Goal: Find specific page/section: Find specific page/section

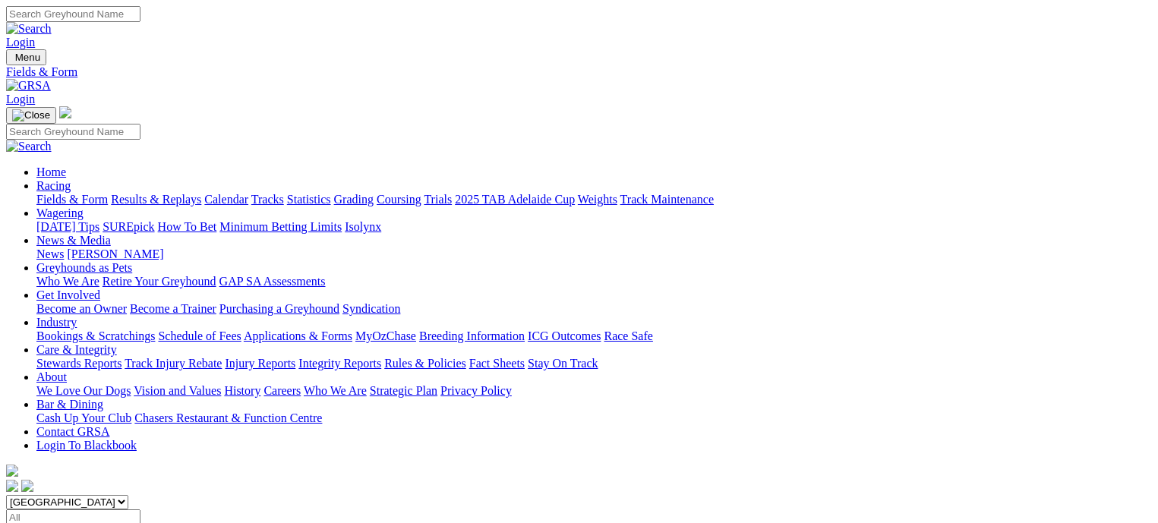
scroll to position [380, 0]
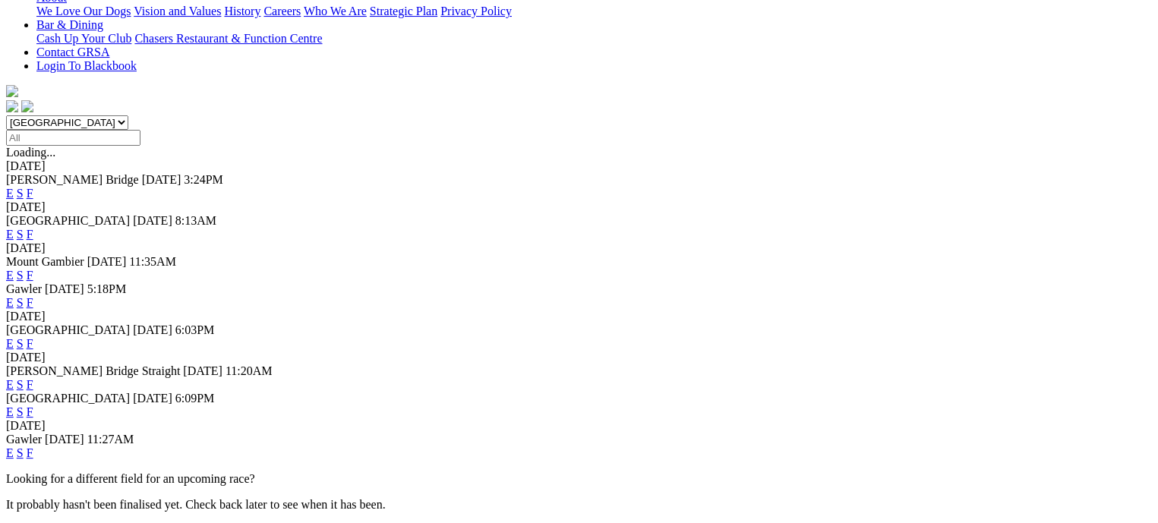
click at [33, 406] on link "F" at bounding box center [30, 412] width 7 height 13
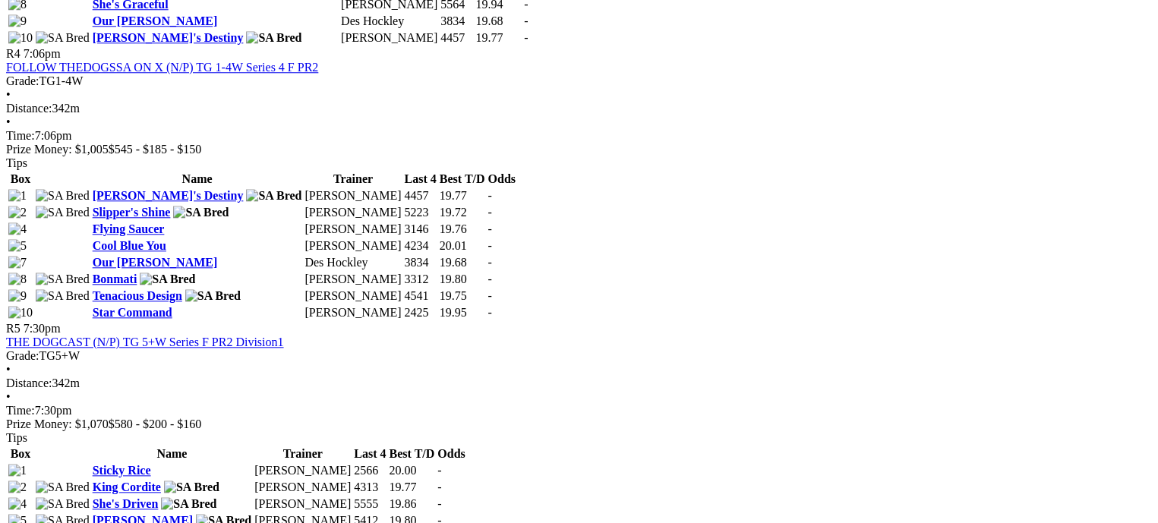
scroll to position [1519, 0]
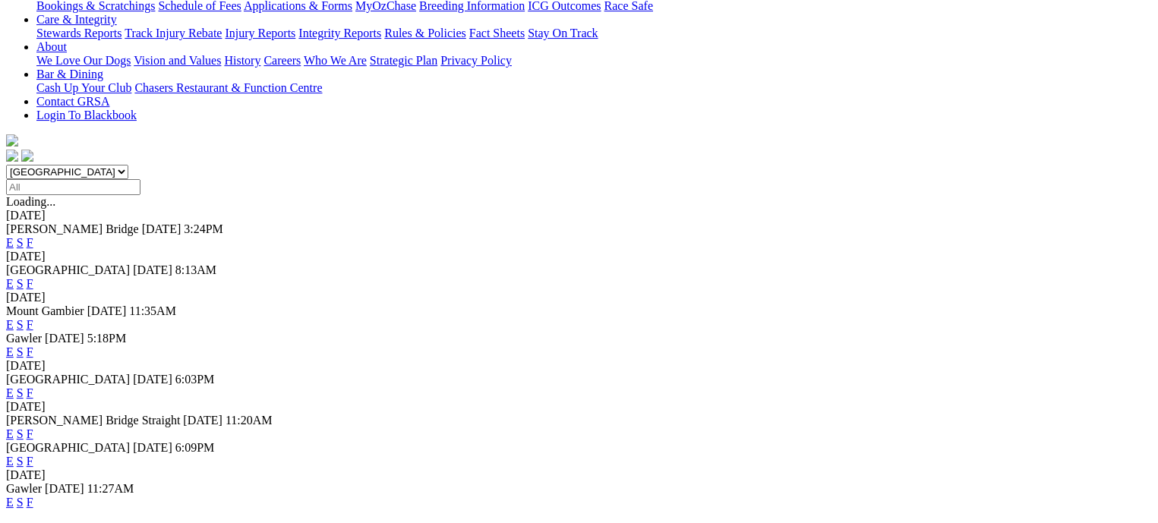
scroll to position [456, 0]
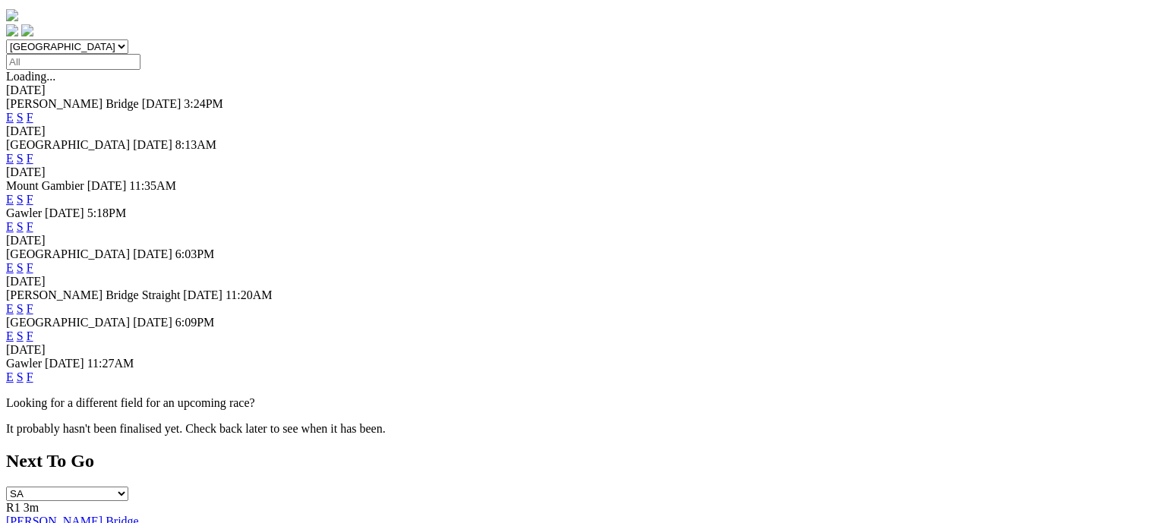
click at [33, 383] on link "F" at bounding box center [30, 377] width 7 height 13
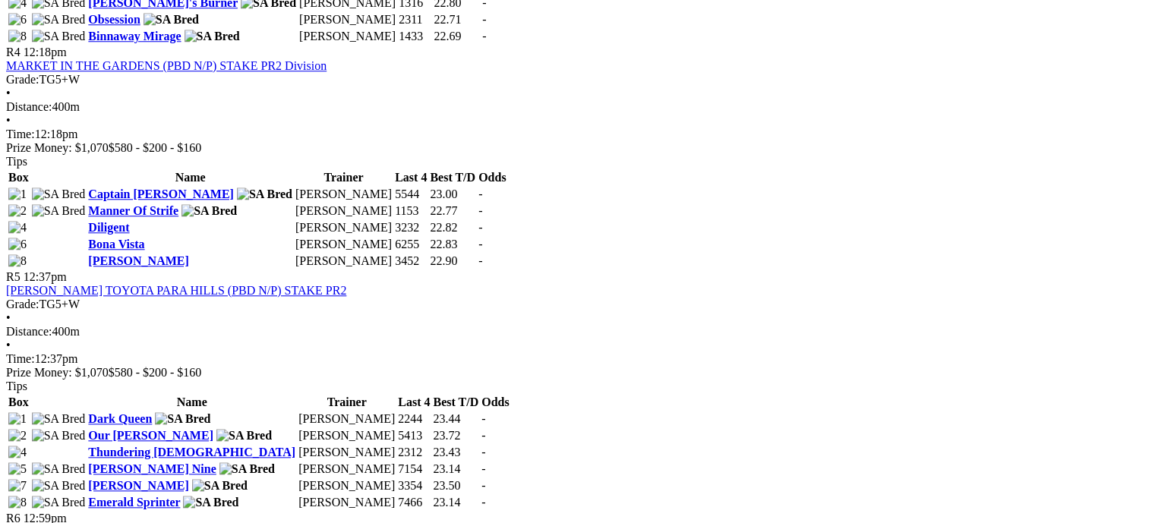
scroll to position [1443, 0]
